Goal: Find contact information: Find contact information

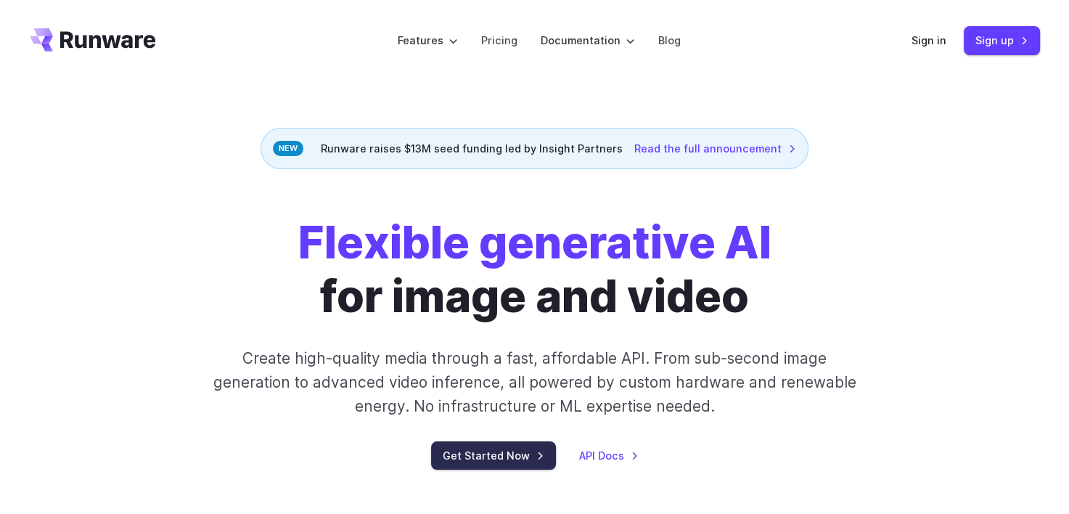
click at [493, 450] on link "Get Started Now" at bounding box center [493, 455] width 125 height 28
click at [926, 38] on link "Sign in" at bounding box center [928, 40] width 35 height 17
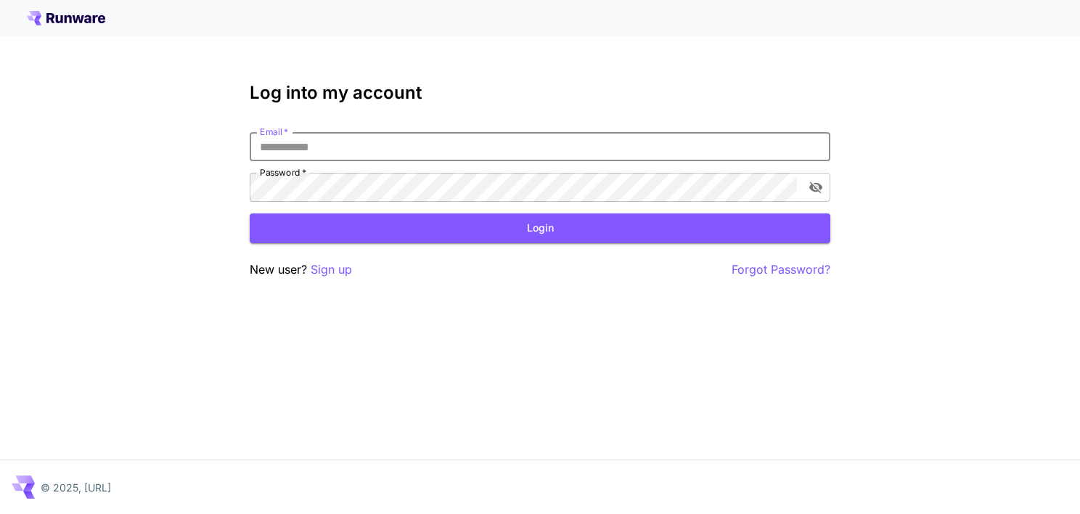
click at [433, 151] on input "Email   *" at bounding box center [540, 146] width 581 height 29
click at [372, 148] on input "Email   *" at bounding box center [540, 146] width 581 height 29
type input "**********"
click button "Login" at bounding box center [540, 228] width 581 height 30
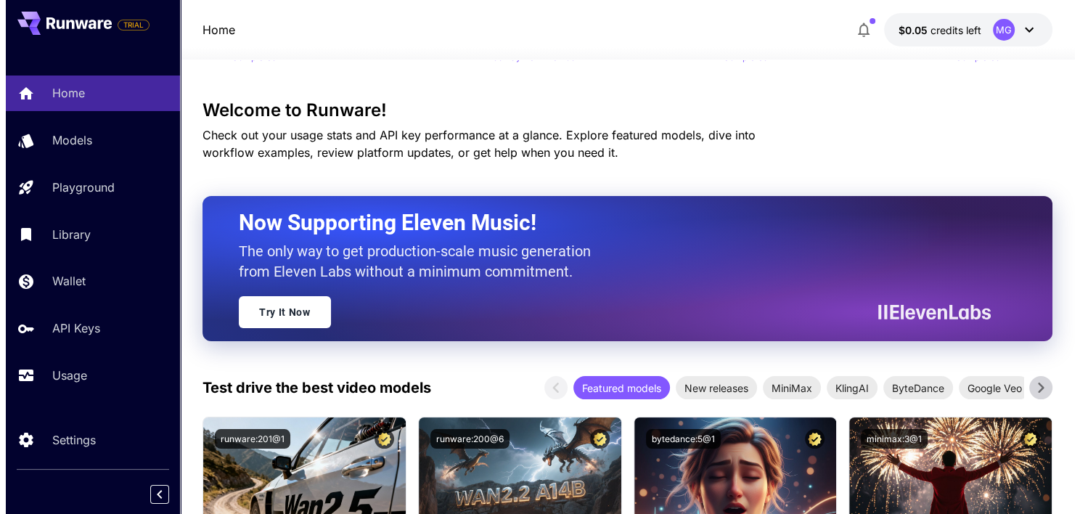
scroll to position [87, 0]
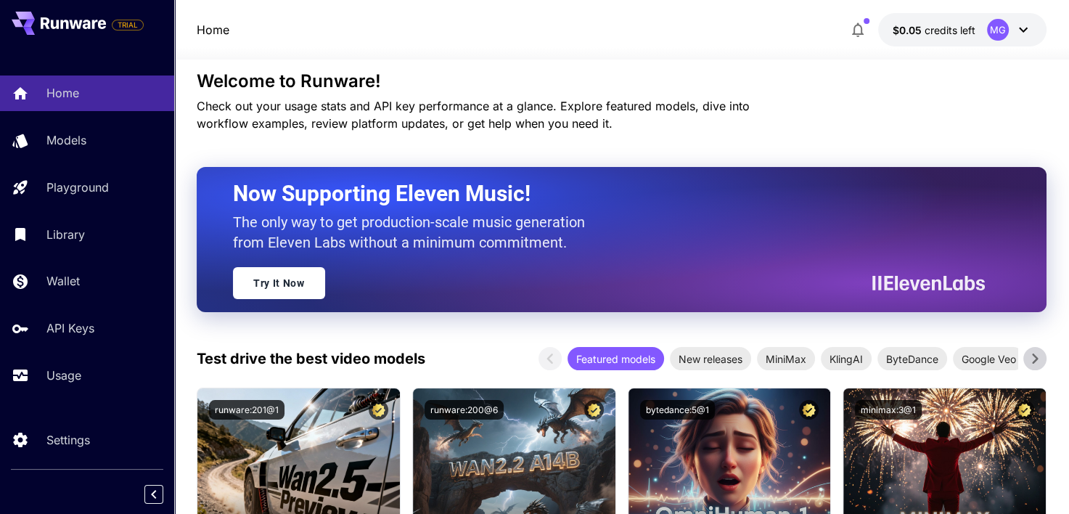
click at [1001, 28] on div "MG" at bounding box center [998, 30] width 22 height 22
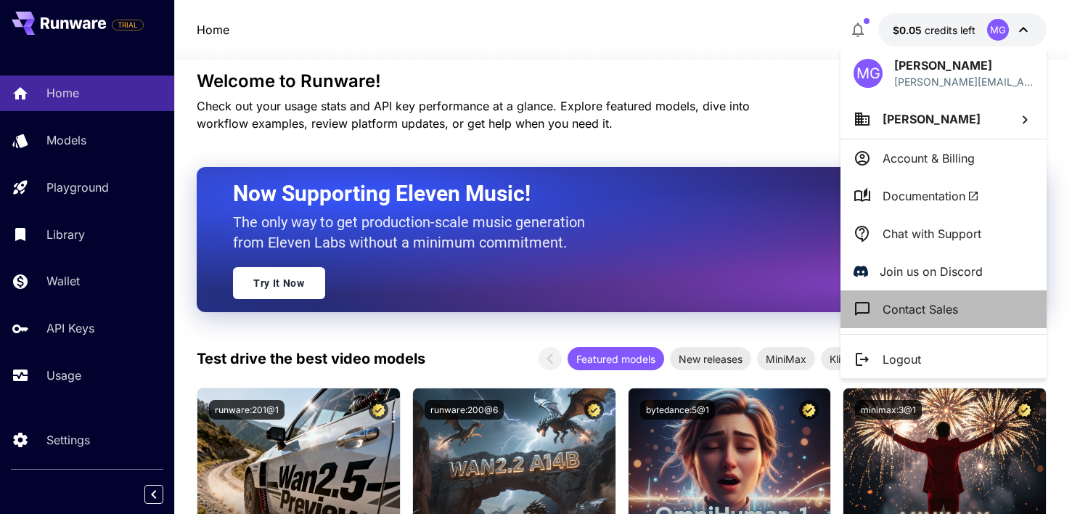
click at [888, 308] on p "Contact Sales" at bounding box center [919, 308] width 75 height 17
